Goal: Information Seeking & Learning: Check status

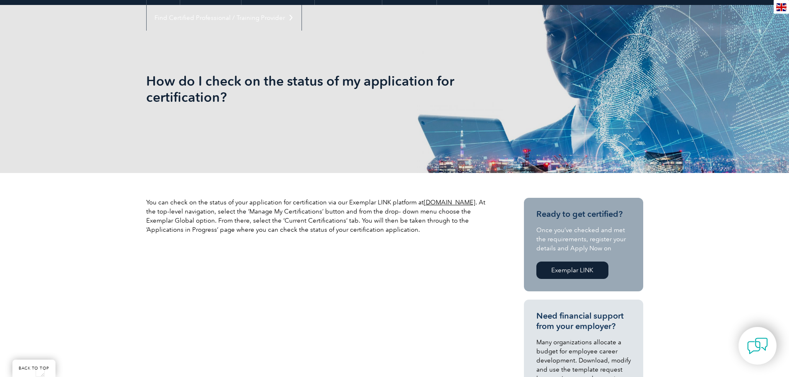
scroll to position [12153, 0]
click at [437, 202] on link "www.exemplarlink.org" at bounding box center [450, 202] width 52 height 7
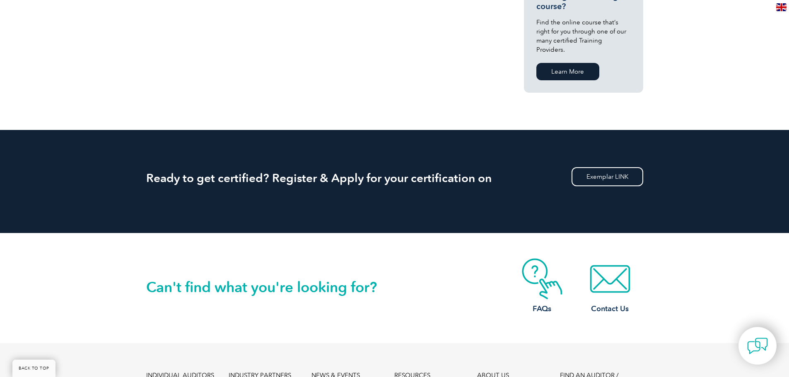
scroll to position [861, 0]
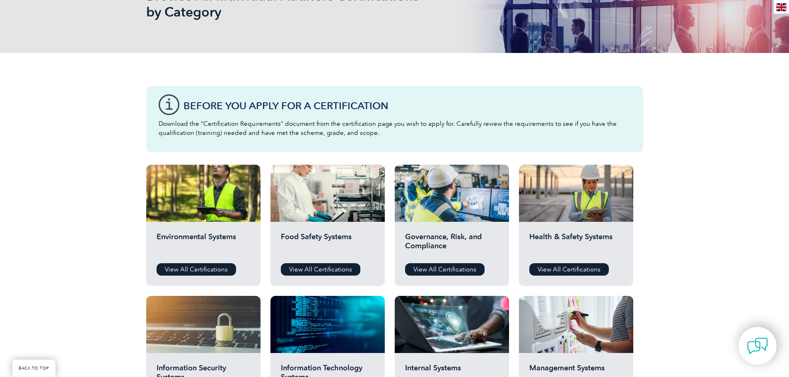
scroll to position [166, 0]
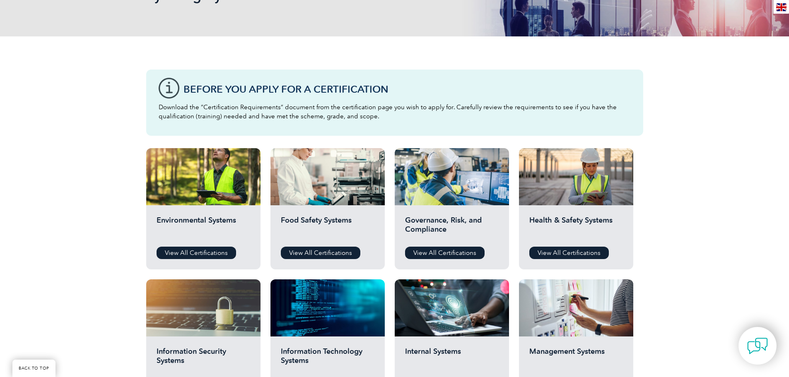
click at [207, 348] on h2 "Information Security Systems" at bounding box center [204, 359] width 94 height 25
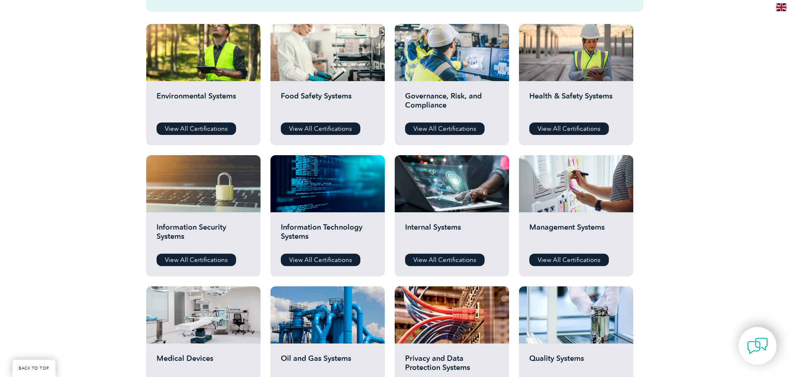
click at [211, 267] on div "Information Security Systems View All Certifications" at bounding box center [203, 244] width 114 height 64
click at [210, 261] on link "View All Certifications" at bounding box center [197, 260] width 80 height 12
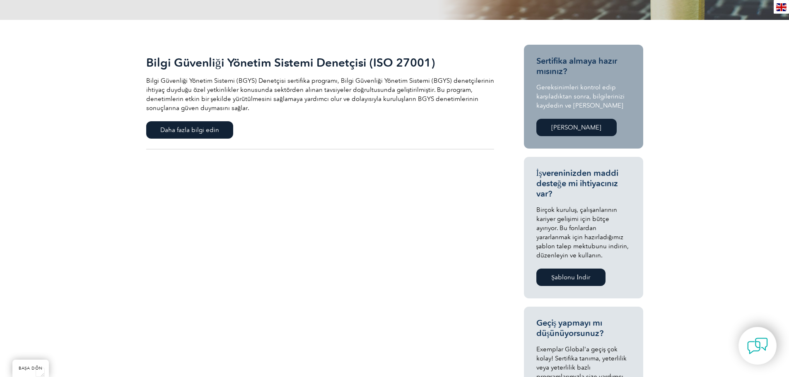
scroll to position [166, 0]
click at [579, 131] on font "[PERSON_NAME]" at bounding box center [576, 127] width 50 height 7
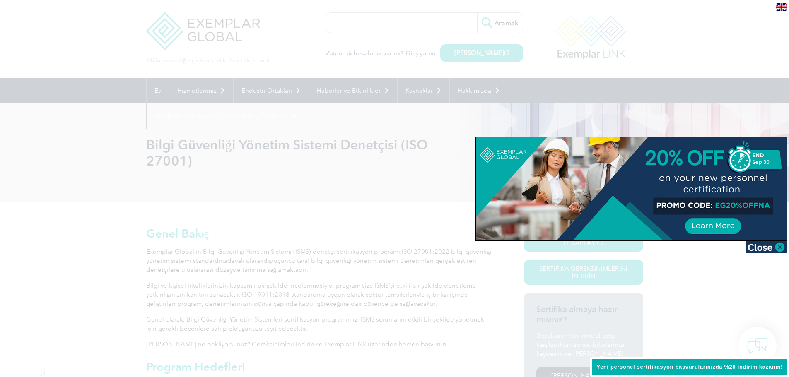
scroll to position [12150, 0]
click at [338, 201] on div at bounding box center [394, 188] width 789 height 377
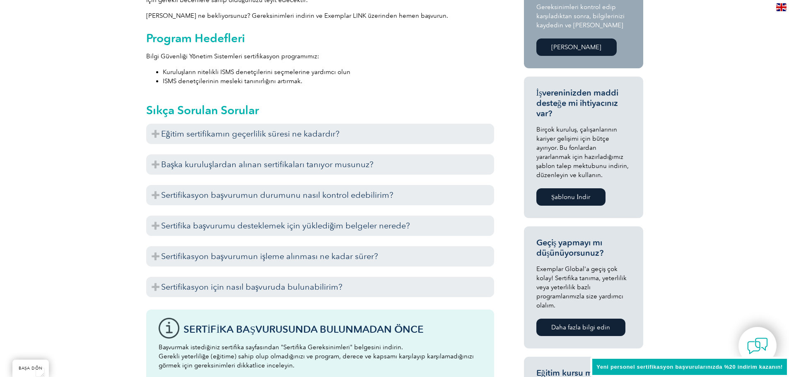
scroll to position [331, 0]
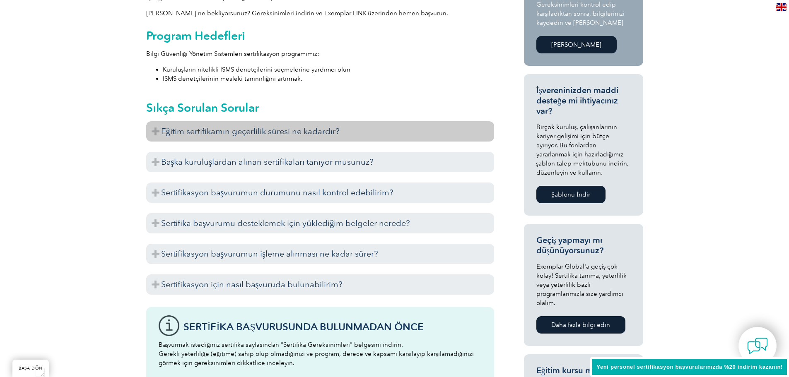
click at [152, 131] on h3 "Eğitim sertifikamın geçerlilik süresi ne kadardır?" at bounding box center [320, 131] width 348 height 20
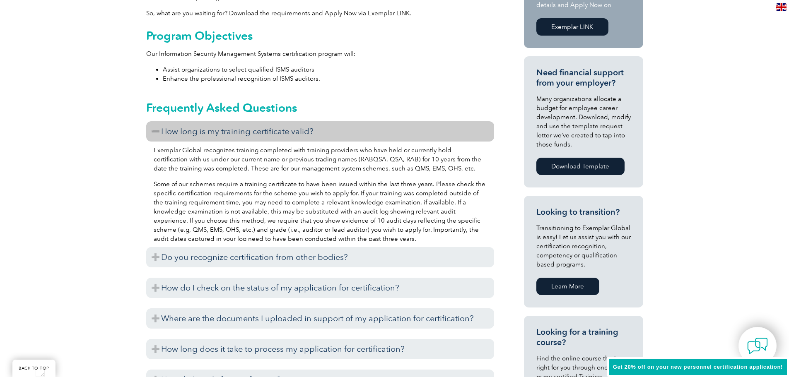
scroll to position [12153, 0]
drag, startPoint x: 307, startPoint y: 205, endPoint x: 404, endPoint y: 203, distance: 96.5
type textarea "a relevant knowledge examination"
click at [404, 203] on p "Some of our schemes require a training certificate to have been issued within t…" at bounding box center [320, 212] width 333 height 64
click at [398, 187] on div at bounding box center [398, 187] width 0 height 0
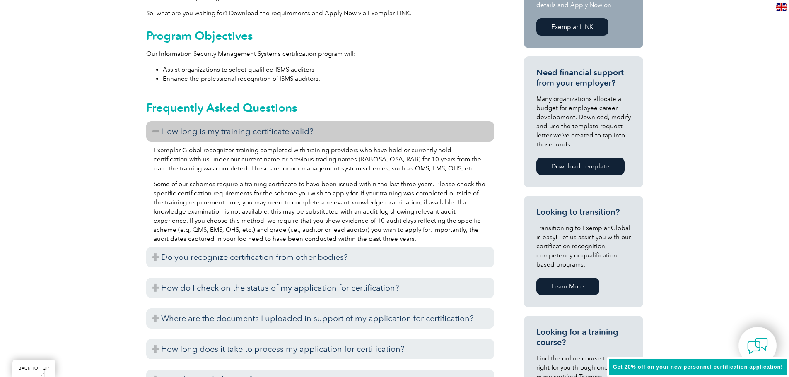
click at [382, 223] on p "Some of our schemes require a training certificate to have been issued within t…" at bounding box center [320, 212] width 333 height 64
click at [284, 212] on p "Some of our schemes require a training certificate to have been issued within t…" at bounding box center [320, 212] width 333 height 64
click at [278, 216] on div at bounding box center [278, 216] width 0 height 0
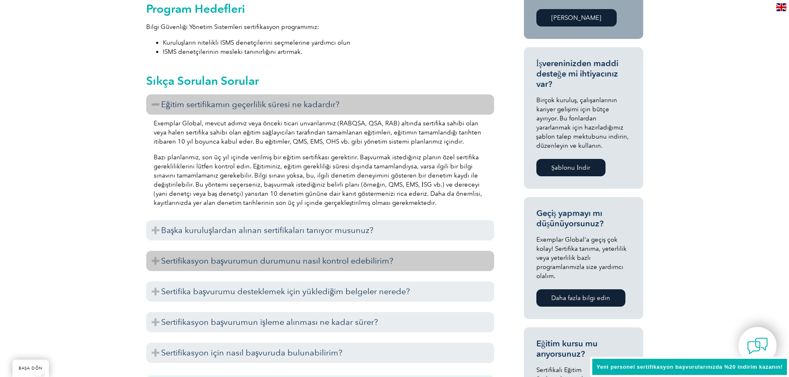
scroll to position [373, 0]
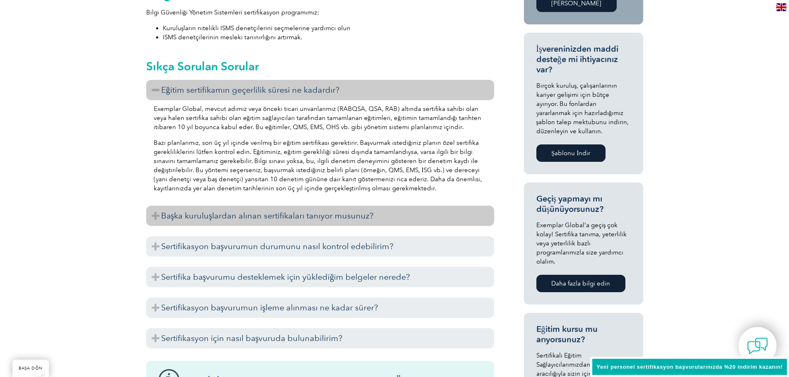
click at [328, 216] on font "Başka kuruluşlardan alınan sertifikaları tanıyor musunuz?" at bounding box center [267, 216] width 213 height 10
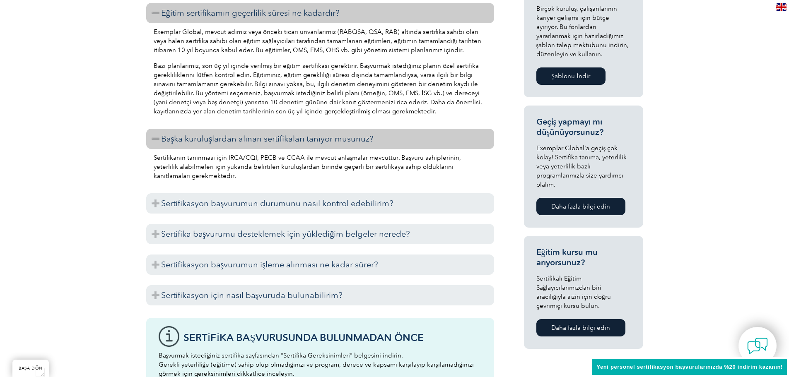
scroll to position [456, 0]
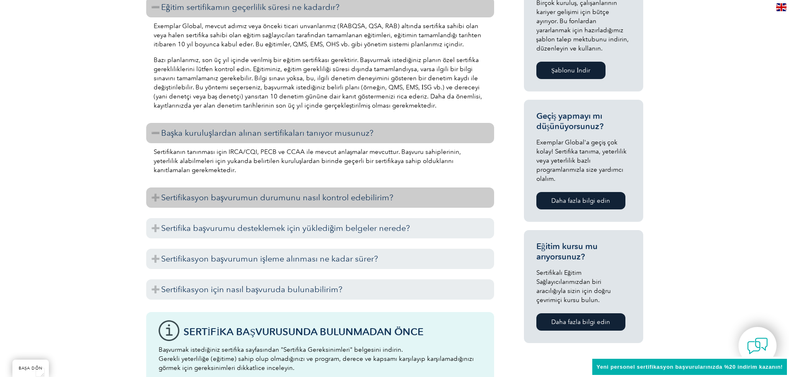
click at [227, 197] on font "Sertifikasyon başvurumun durumunu nasıl kontrol edebilirim?" at bounding box center [277, 198] width 233 height 10
